Goal: Task Accomplishment & Management: Use online tool/utility

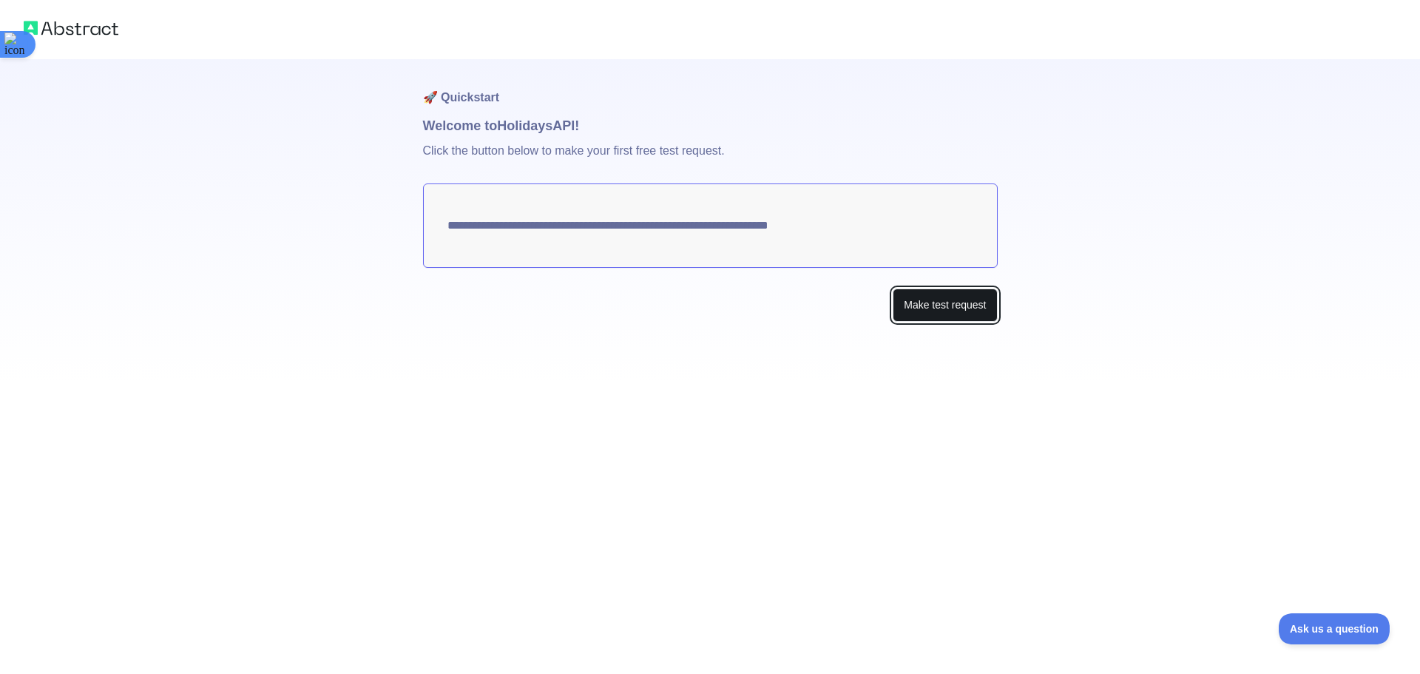
click at [919, 313] on button "Make test request" at bounding box center [945, 304] width 104 height 33
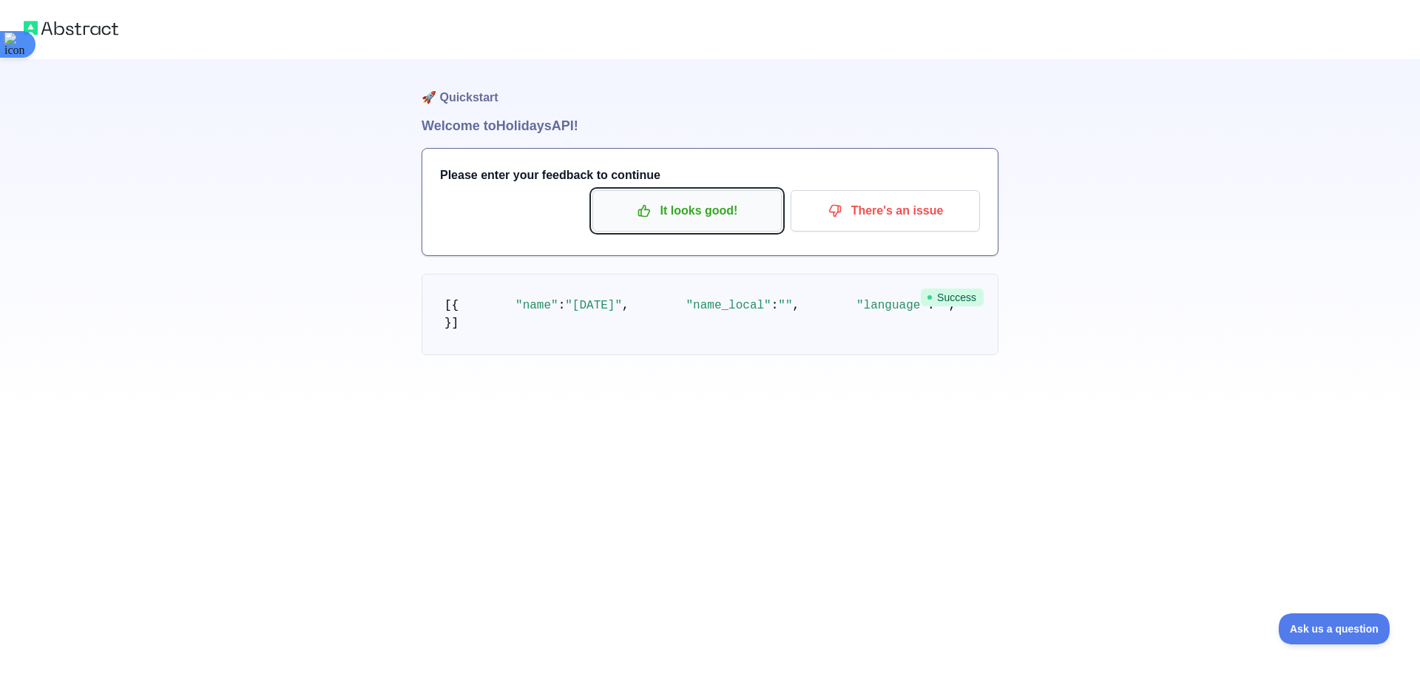
click at [737, 215] on p "It looks good!" at bounding box center [687, 210] width 167 height 25
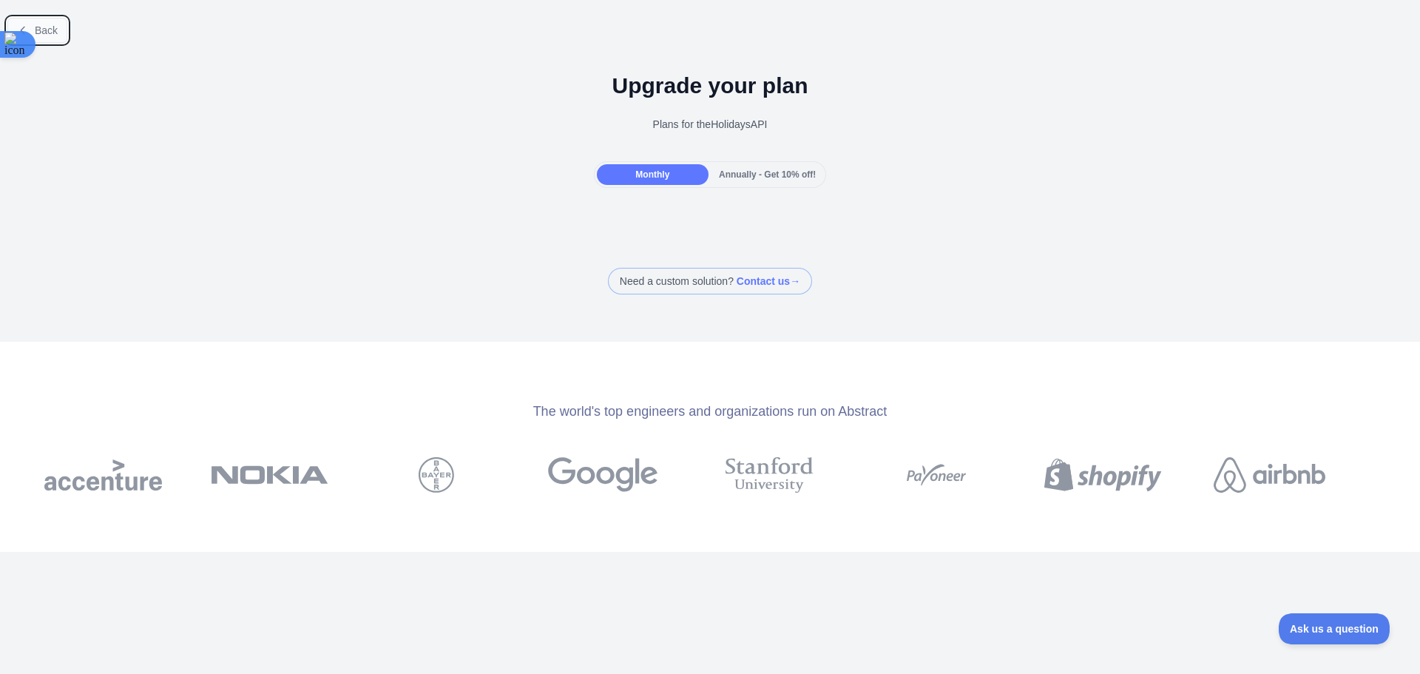
click at [61, 40] on button "Back" at bounding box center [37, 30] width 60 height 25
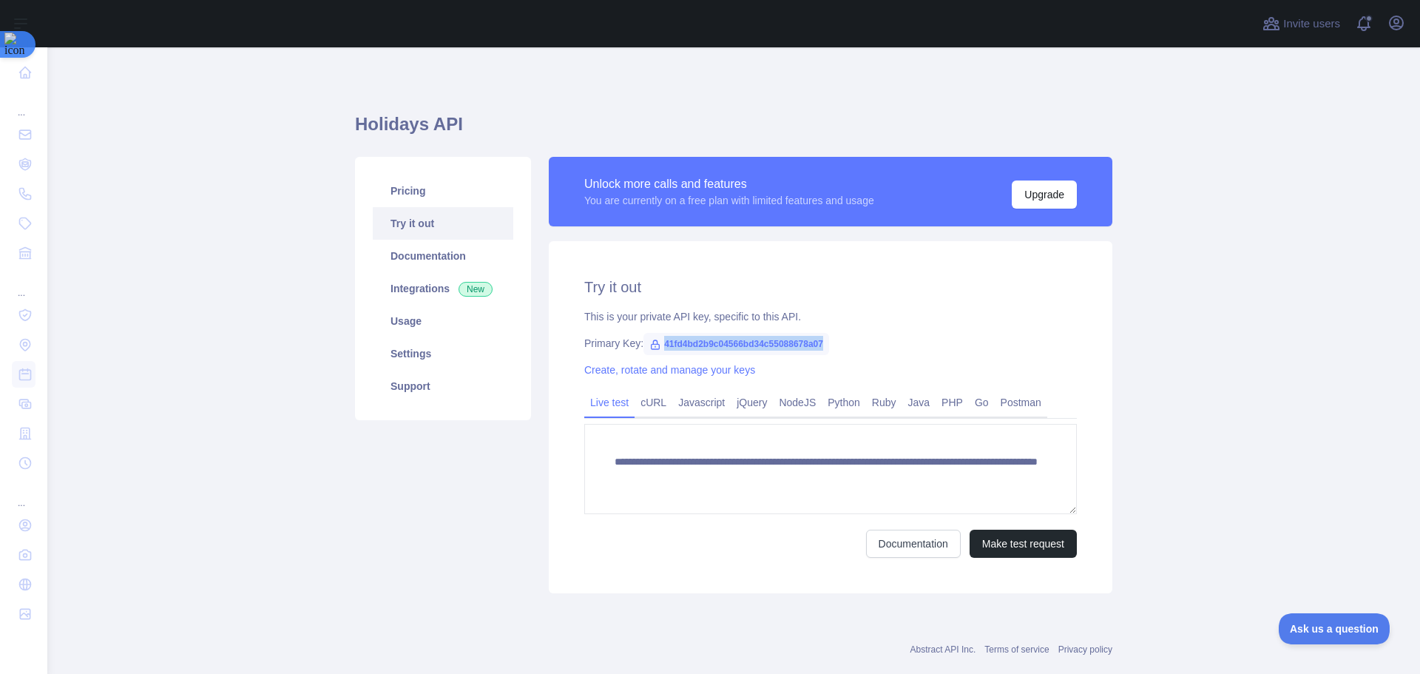
drag, startPoint x: 820, startPoint y: 345, endPoint x: 658, endPoint y: 342, distance: 162.0
click at [658, 342] on span "41fd4bd2b9c04566bd34c55088678a07" at bounding box center [737, 344] width 186 height 22
copy span "41fd4bd2b9c04566bd34c55088678a07"
